Goal: Task Accomplishment & Management: Use online tool/utility

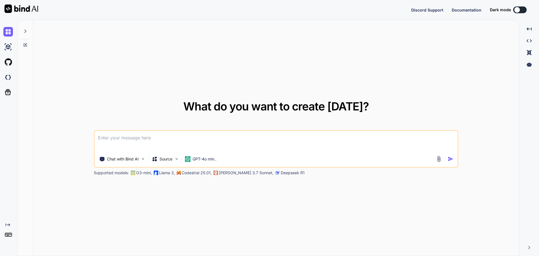
click at [522, 11] on button at bounding box center [519, 9] width 13 height 7
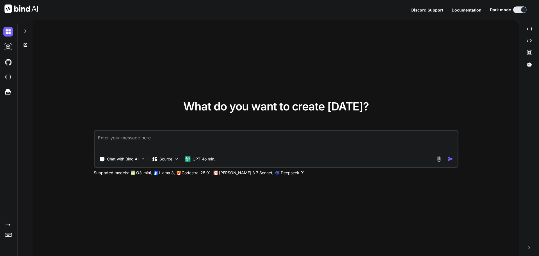
click at [83, 79] on div "What do you want to create today? Chat with Bind AI Source GPT-4o min.. Support…" at bounding box center [276, 138] width 486 height 236
click at [527, 28] on icon "Created with Pixso." at bounding box center [529, 28] width 5 height 5
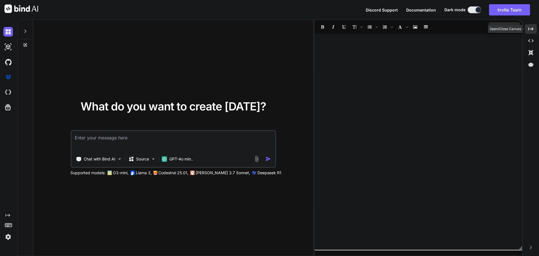
click at [527, 28] on div "Created with Pixso." at bounding box center [531, 29] width 12 height 10
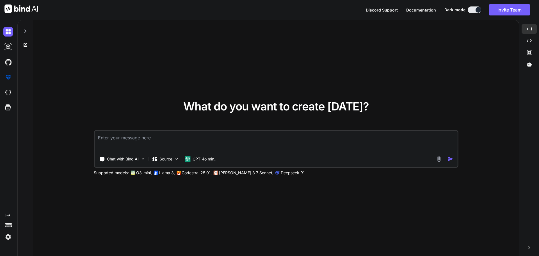
click at [6, 216] on icon "Created with Pixso." at bounding box center [8, 215] width 4 height 4
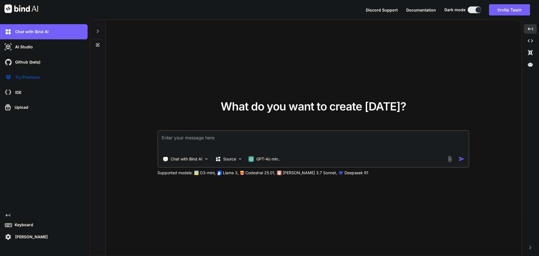
click at [100, 31] on div at bounding box center [97, 29] width 11 height 19
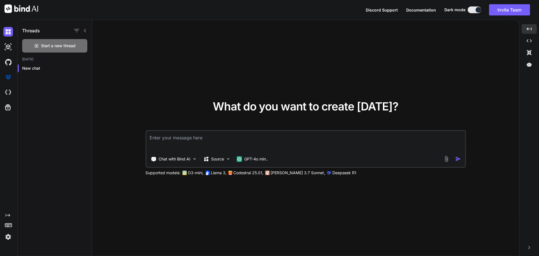
click at [11, 212] on div "Created with Pixso." at bounding box center [7, 132] width 15 height 217
click at [8, 214] on icon "Created with Pixso." at bounding box center [8, 215] width 4 height 4
type textarea "x"
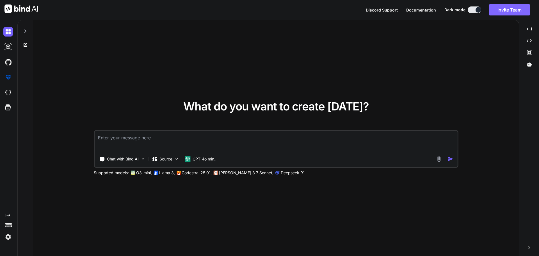
click at [500, 12] on button "Invite Team" at bounding box center [509, 9] width 41 height 11
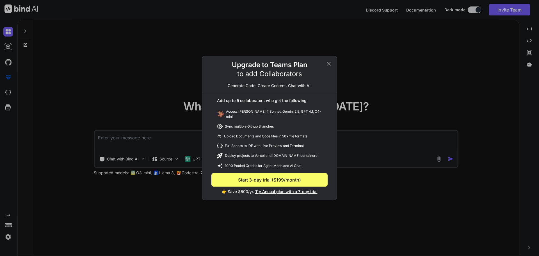
click at [330, 62] on div "Upgrade to Teams Plan to add Collaborators Generate Code. Create Content. Chat …" at bounding box center [269, 128] width 134 height 144
click at [326, 66] on icon at bounding box center [328, 63] width 7 height 7
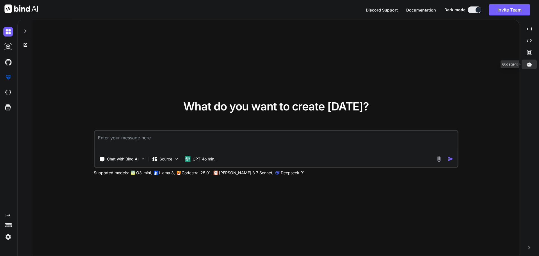
click at [527, 61] on div at bounding box center [529, 65] width 15 height 10
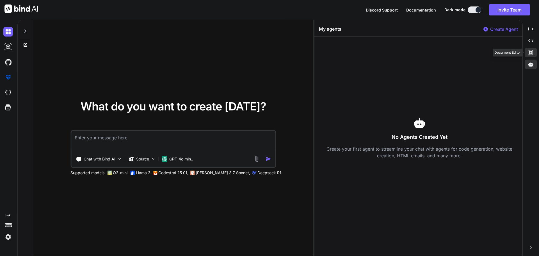
click at [528, 53] on div "Created with Pixso." at bounding box center [531, 53] width 12 height 10
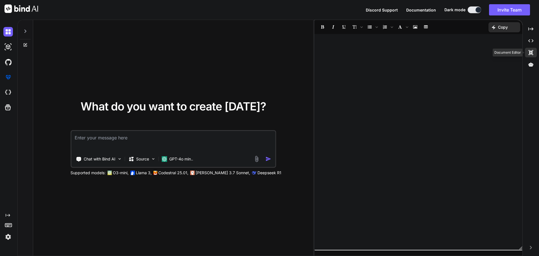
click at [528, 53] on div "Created with Pixso." at bounding box center [531, 53] width 12 height 10
type textarea "x"
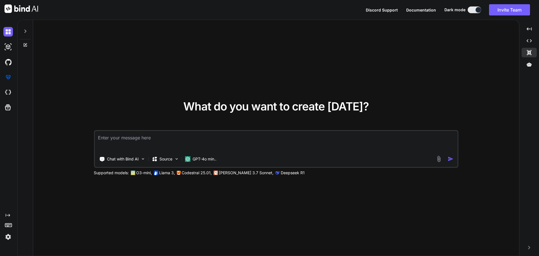
click at [237, 142] on textarea at bounding box center [276, 141] width 363 height 21
paste textarea "Now I as a Frontend Developer, want to use react.js to create a Malaysia E-invo…"
type textarea "Now I as a Frontend Developer, want to use react.js to create a Malaysia E-invo…"
type textarea "x"
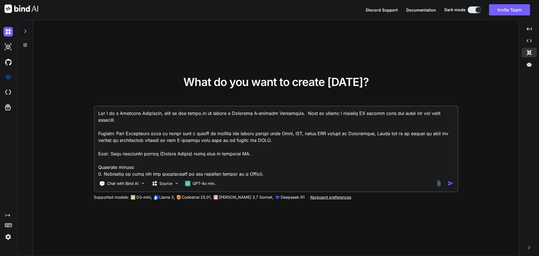
click at [223, 148] on textarea at bounding box center [276, 141] width 363 height 70
paste textarea "I plan to use react.js to create a Malaysia E-invoice Middleware. Help me creat…"
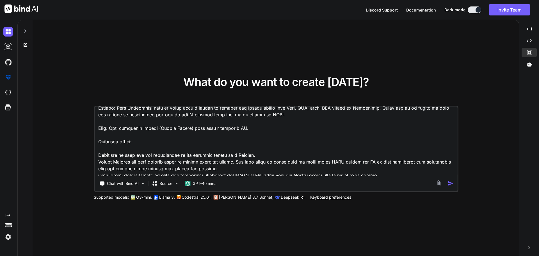
scroll to position [48, 0]
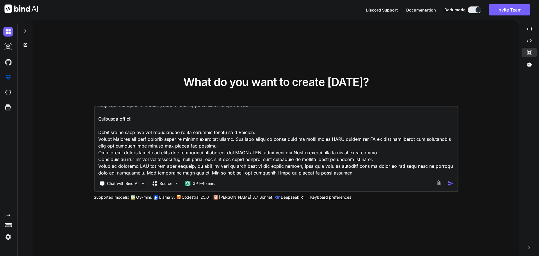
click at [99, 131] on textarea at bounding box center [276, 141] width 363 height 70
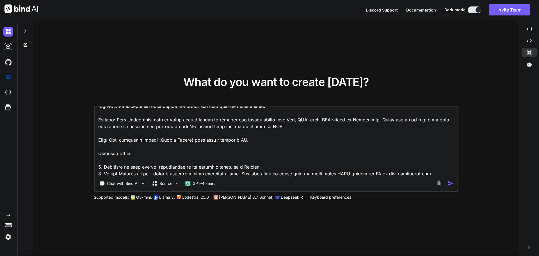
scroll to position [13, 0]
click at [111, 161] on textarea at bounding box center [276, 141] width 363 height 70
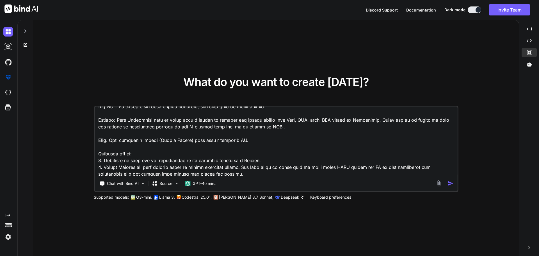
type textarea "I plan to use react.js to create a Malaysia E-invoice Middleware. Help me creat…"
click at [450, 185] on img "button" at bounding box center [451, 183] width 6 height 6
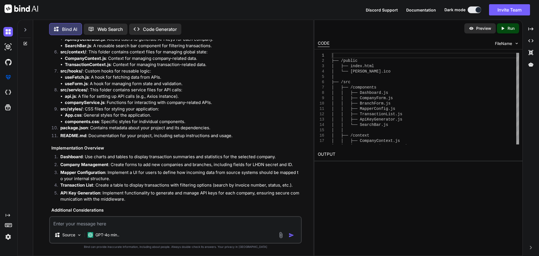
scroll to position [506, 0]
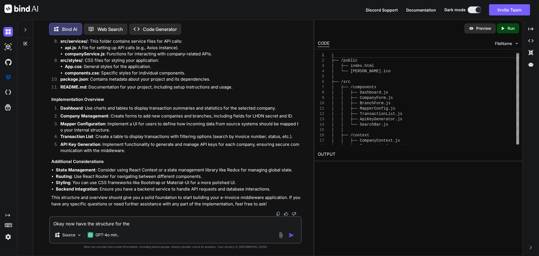
click at [149, 221] on textarea "Okay now have the structure for the" at bounding box center [175, 222] width 251 height 10
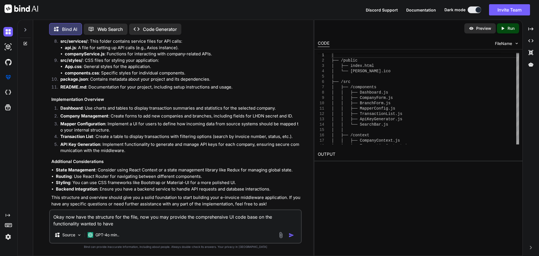
type textarea "Okay now have the structure for the file, now you may provide the comprehensive…"
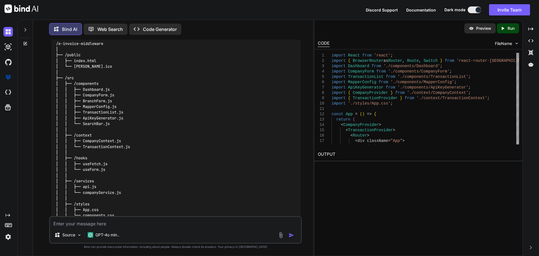
scroll to position [149, 0]
